Goal: Navigation & Orientation: Find specific page/section

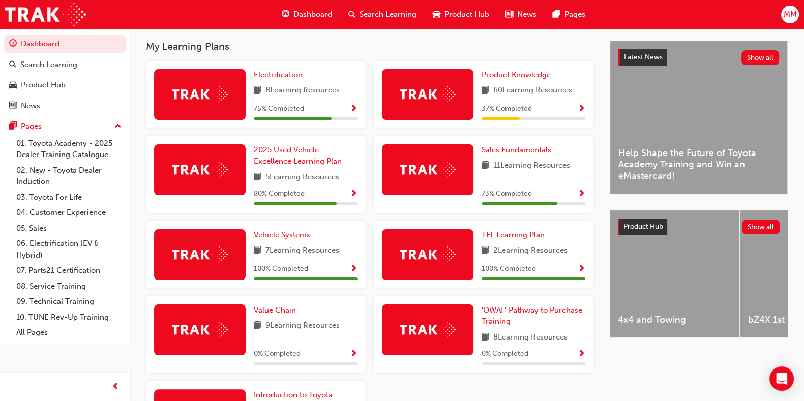
scroll to position [216, 0]
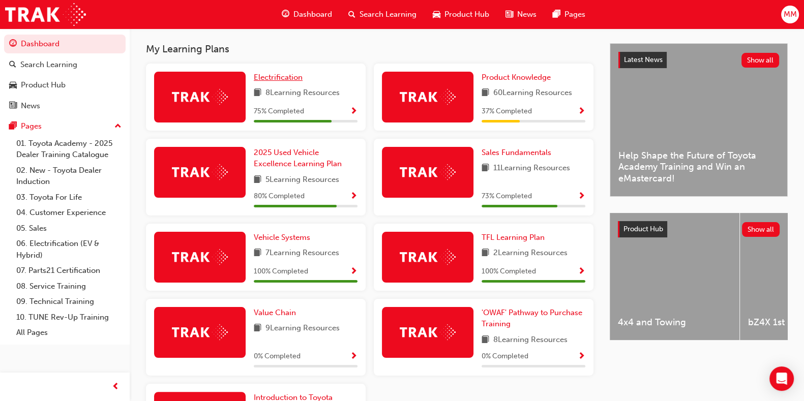
click at [283, 79] on span "Electrification" at bounding box center [278, 77] width 49 height 9
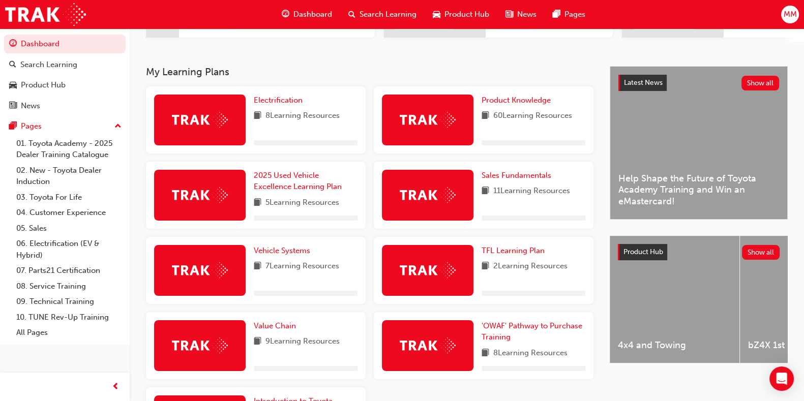
scroll to position [194, 0]
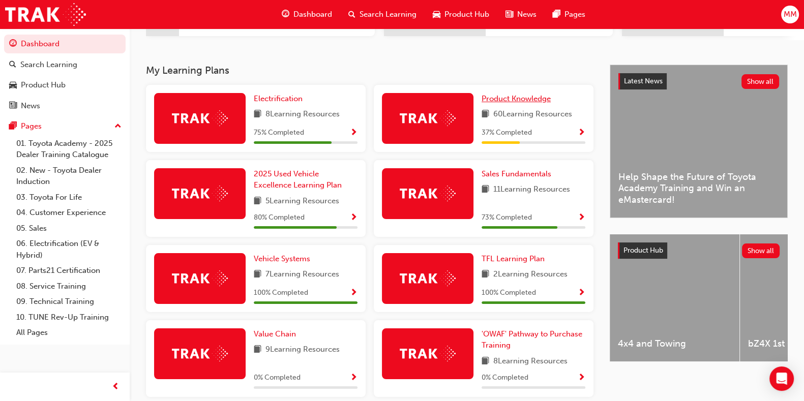
drag, startPoint x: 531, startPoint y: 99, endPoint x: 502, endPoint y: 102, distance: 29.7
click at [502, 102] on span "Product Knowledge" at bounding box center [516, 98] width 69 height 9
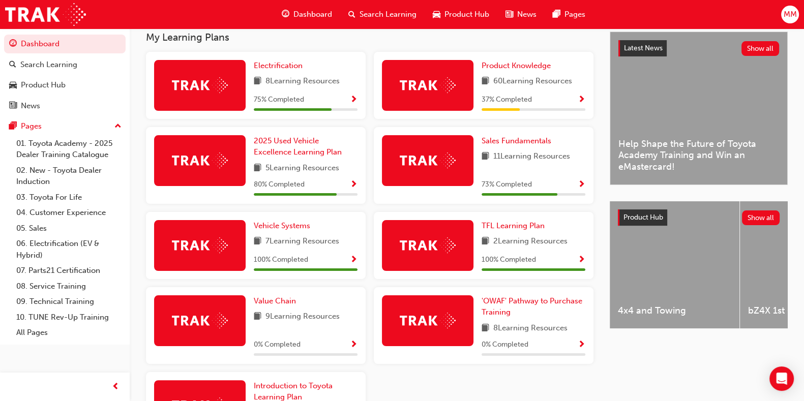
scroll to position [231, 0]
